Goal: Task Accomplishment & Management: Complete application form

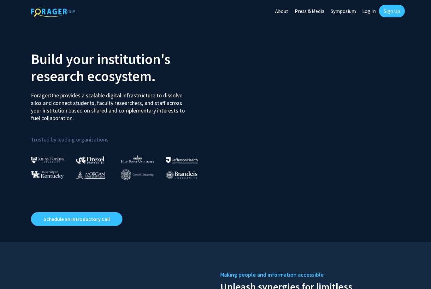
click at [371, 12] on link "Log In" at bounding box center [369, 11] width 20 height 22
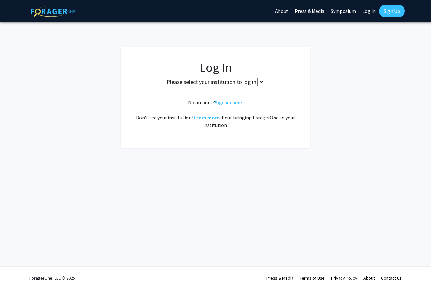
select select
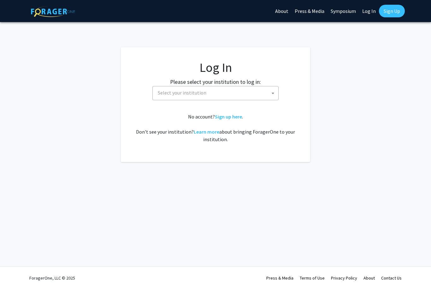
click at [390, 13] on link "Sign Up" at bounding box center [392, 11] width 26 height 13
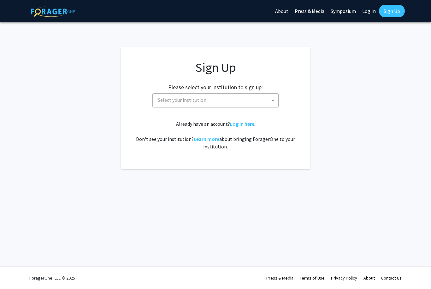
click at [269, 102] on span "Select your institution" at bounding box center [216, 100] width 123 height 13
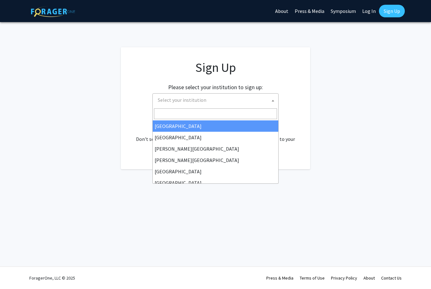
click at [244, 112] on input "Search" at bounding box center [215, 114] width 123 height 11
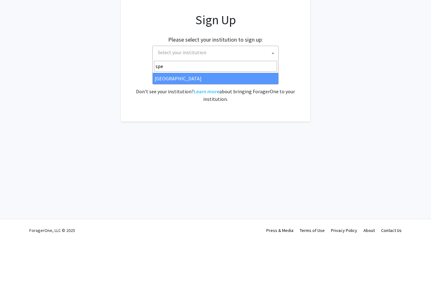
type input "spel"
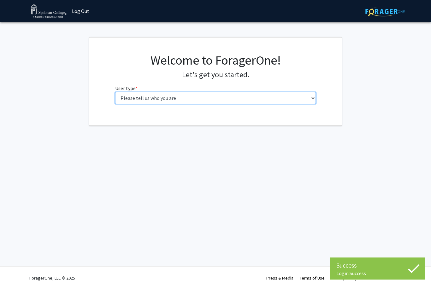
click at [301, 97] on select "Please tell us who you are Undergraduate Student Master's Student Doctoral Cand…" at bounding box center [215, 98] width 201 height 12
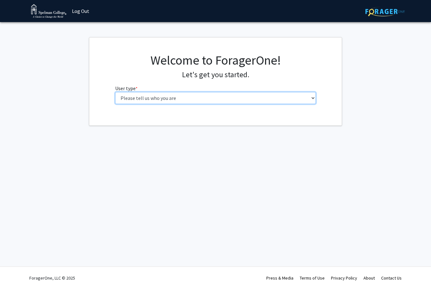
select select "1: undergrad"
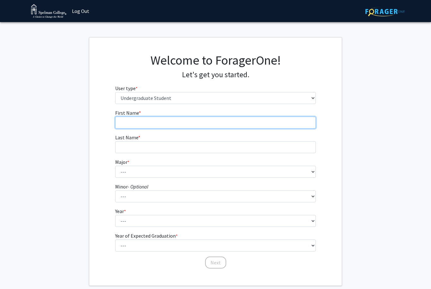
click at [282, 121] on input "First Name * required" at bounding box center [215, 123] width 201 height 12
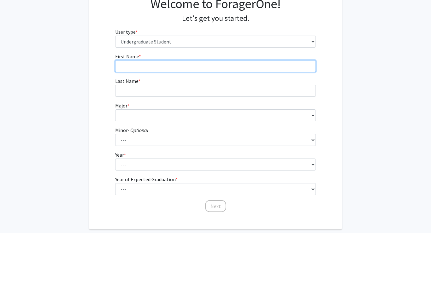
type input "Lailah"
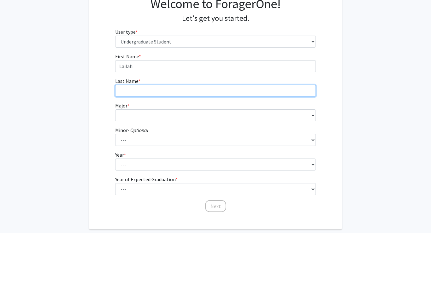
type input "Stinson"
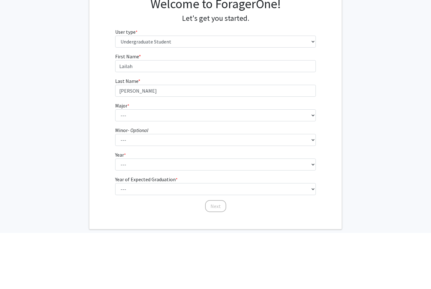
scroll to position [33, 0]
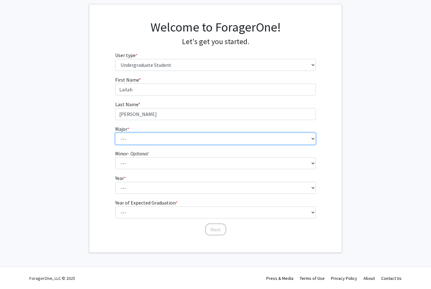
click at [243, 138] on select "--- Art Art History Biochemistry Biology Chemistry Comparative Women’s Studies …" at bounding box center [215, 139] width 201 height 12
select select "22: 268"
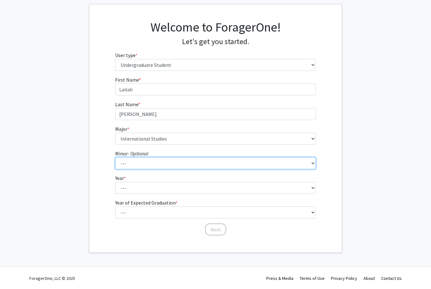
click at [303, 164] on select "--- African Diaspora Studies Anthropology Art History Asian Studies Biochemistr…" at bounding box center [215, 163] width 201 height 12
select select "28: 152"
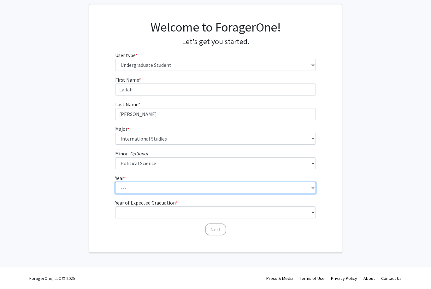
click at [241, 184] on select "--- First-year Sophomore Junior Senior Postbaccalaureate Certificate" at bounding box center [215, 188] width 201 height 12
select select "1: first-year"
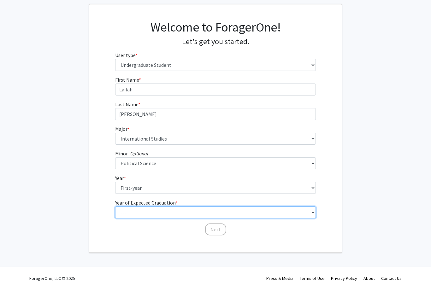
click at [270, 208] on select "--- 2025 2026 2027 2028 2029 2030 2031 2032 2033 2034" at bounding box center [215, 213] width 201 height 12
select select "5: 2029"
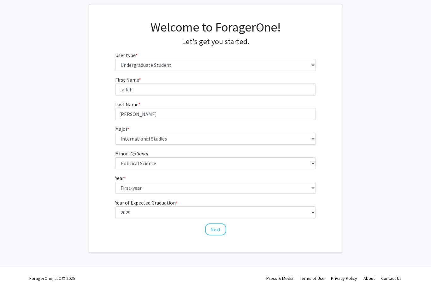
click at [221, 228] on button "Next" at bounding box center [215, 230] width 21 height 12
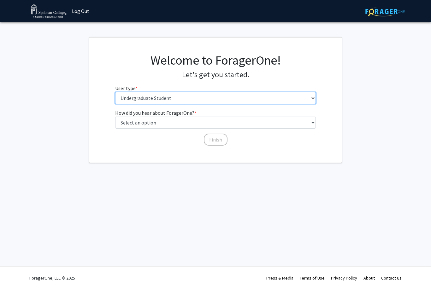
click at [295, 100] on select "Please tell us who you are Undergraduate Student Master's Student Doctoral Cand…" at bounding box center [215, 98] width 201 height 12
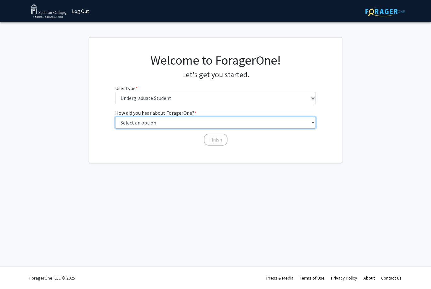
click at [259, 117] on select "Select an option Peer/student recommendation Faculty/staff recommendation Unive…" at bounding box center [215, 123] width 201 height 12
select select "2: faculty_recommendation"
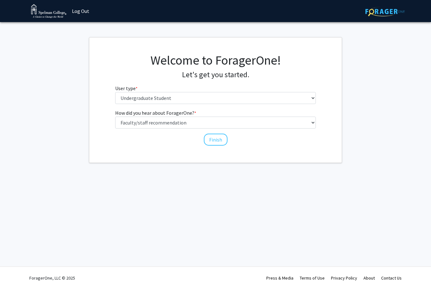
click at [221, 135] on button "Finish" at bounding box center [216, 140] width 24 height 12
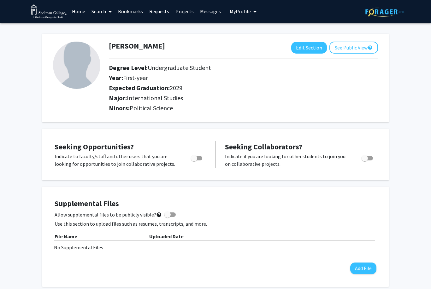
click at [181, 10] on link "Projects" at bounding box center [184, 11] width 25 height 22
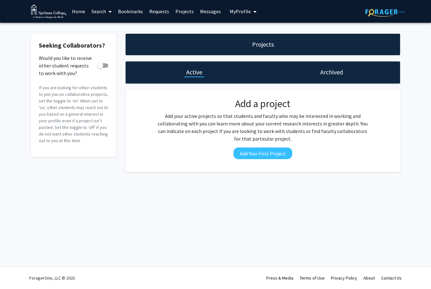
click at [336, 75] on h1 "Archived" at bounding box center [331, 72] width 23 height 9
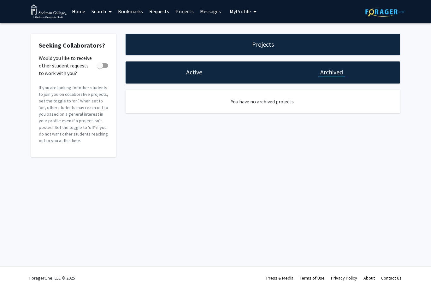
click at [203, 69] on div "Active" at bounding box center [194, 72] width 20 height 9
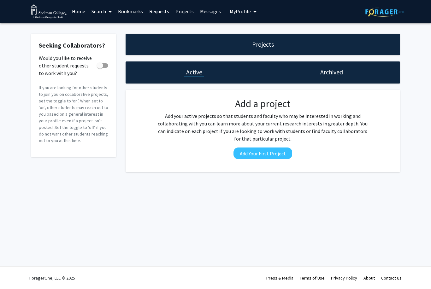
click at [126, 8] on link "Bookmarks" at bounding box center [130, 11] width 31 height 22
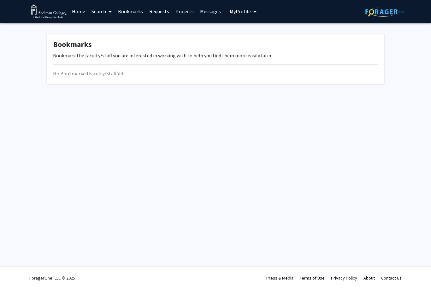
click at [239, 5] on button "My Profile" at bounding box center [243, 11] width 31 height 23
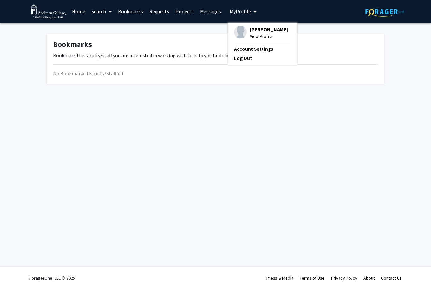
click at [265, 34] on span "View Profile" at bounding box center [269, 36] width 38 height 7
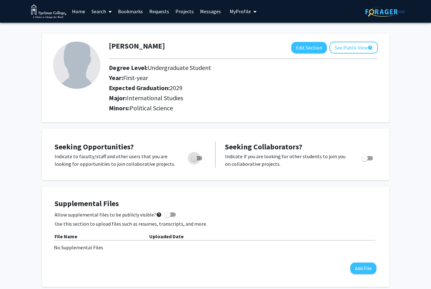
click at [198, 156] on span "Toggle" at bounding box center [196, 158] width 11 height 4
click at [194, 161] on input "Are you actively seeking opportunities?" at bounding box center [194, 161] width 0 height 0
checkbox input "true"
click at [78, 84] on img at bounding box center [76, 65] width 47 height 47
click at [83, 60] on img at bounding box center [76, 65] width 47 height 47
